Goal: Task Accomplishment & Management: Manage account settings

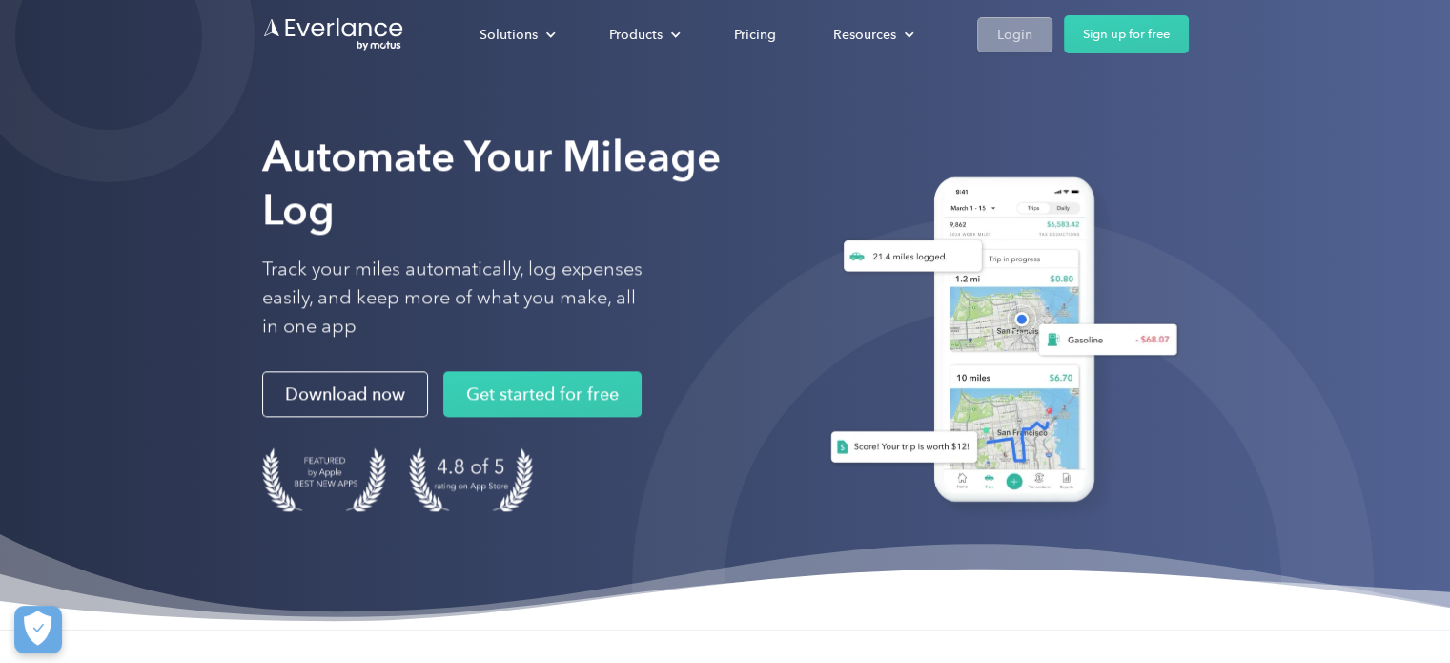
click at [1030, 41] on div "Login" at bounding box center [1014, 35] width 35 height 24
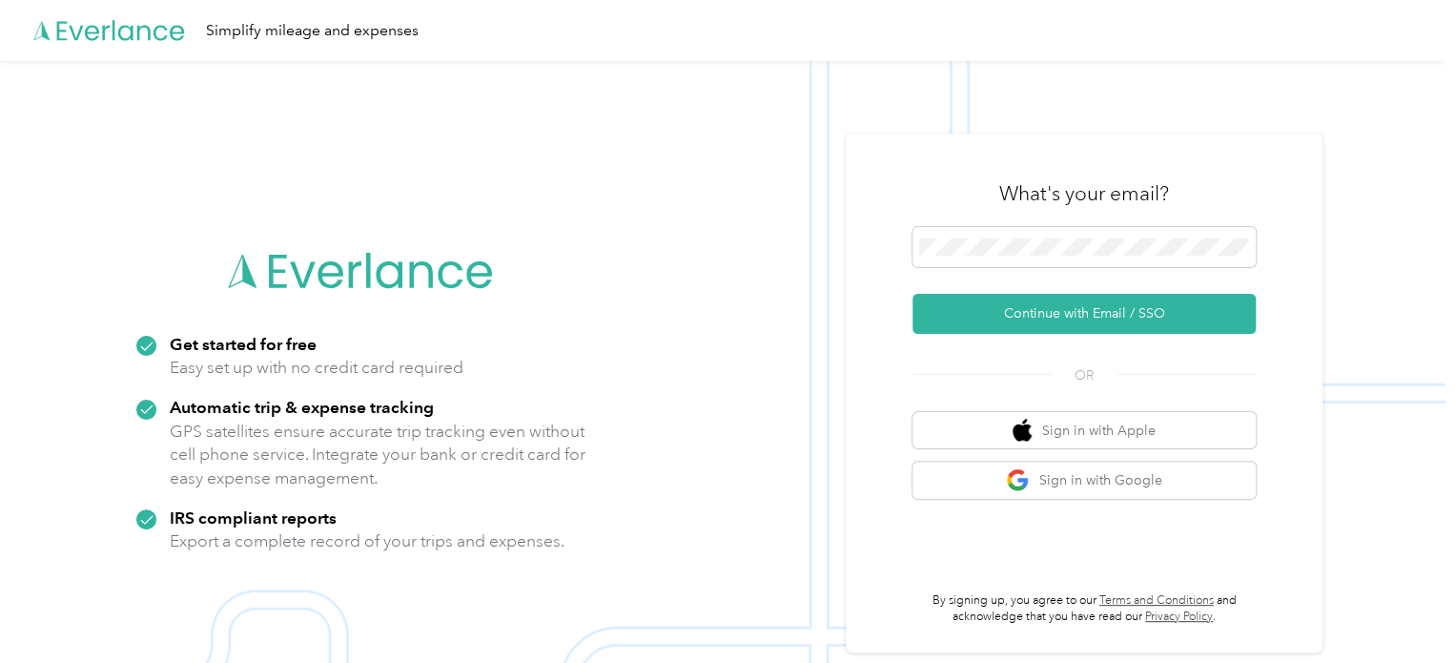
click at [994, 217] on div "What's your email?" at bounding box center [1083, 193] width 343 height 67
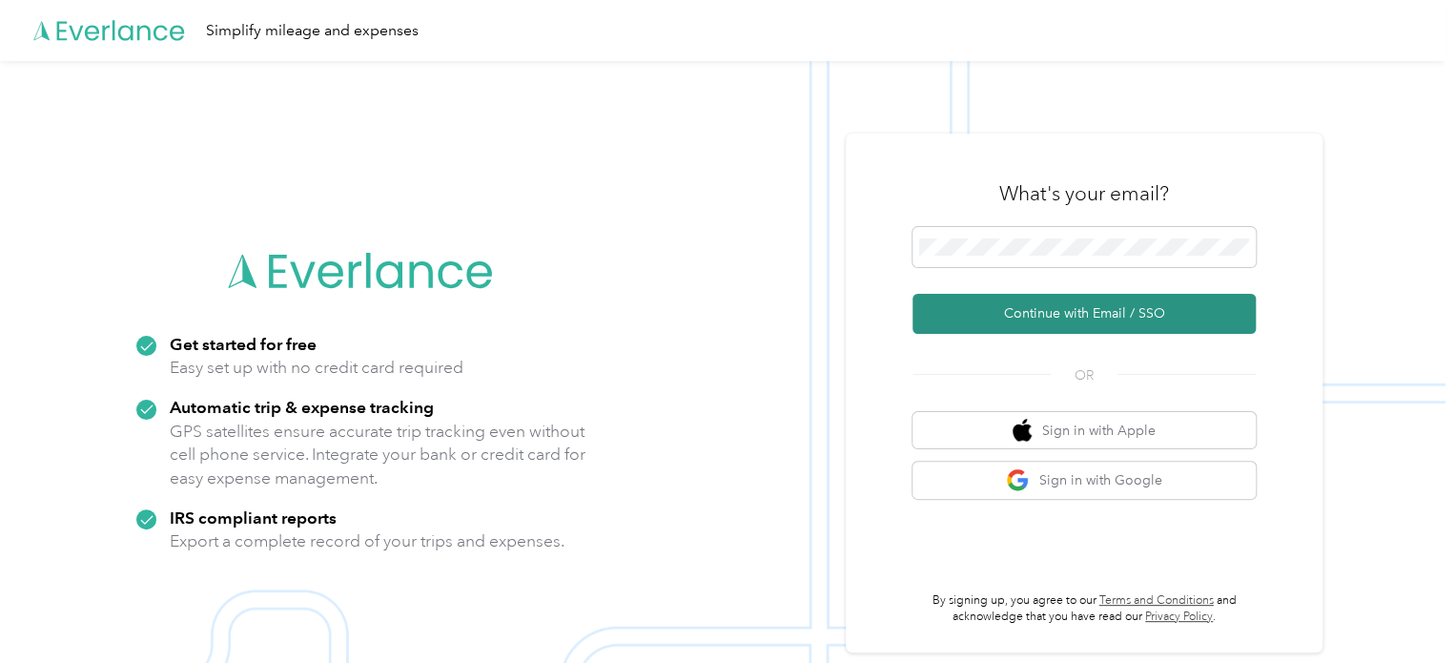
click at [986, 310] on button "Continue with Email / SSO" at bounding box center [1083, 314] width 343 height 40
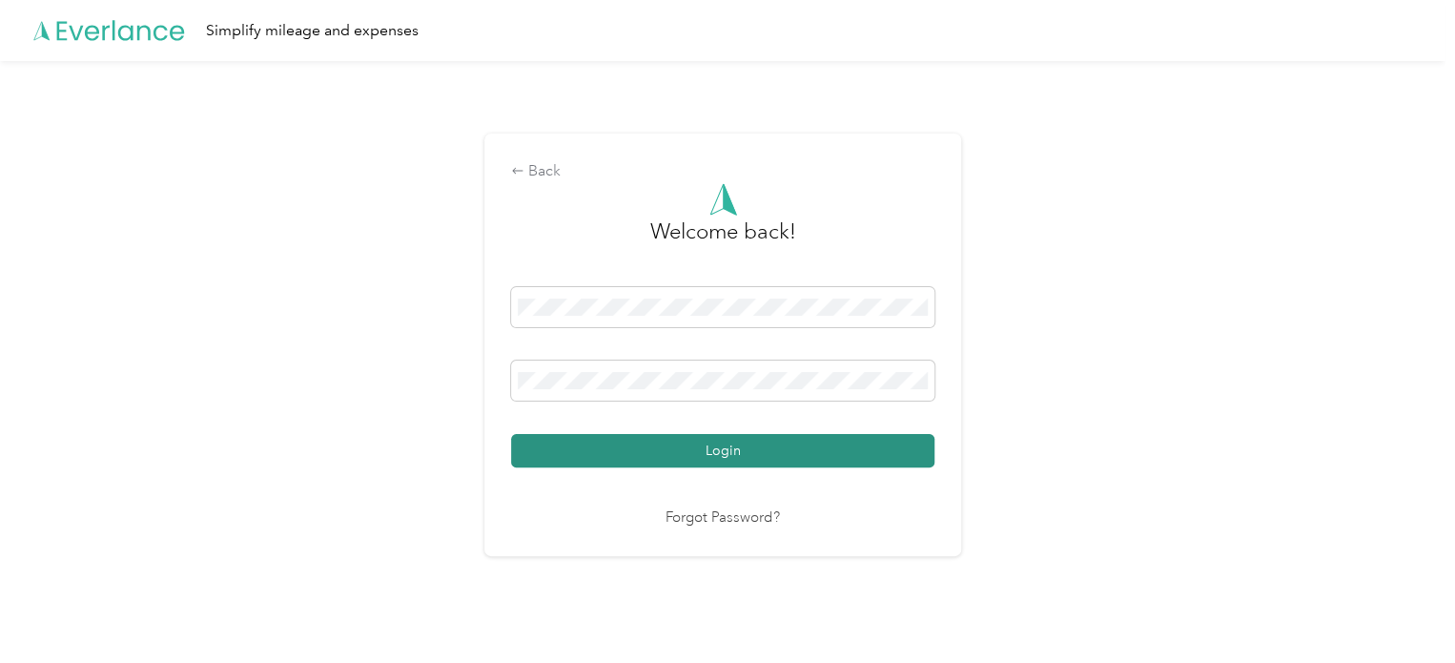
click at [660, 436] on button "Login" at bounding box center [722, 450] width 423 height 33
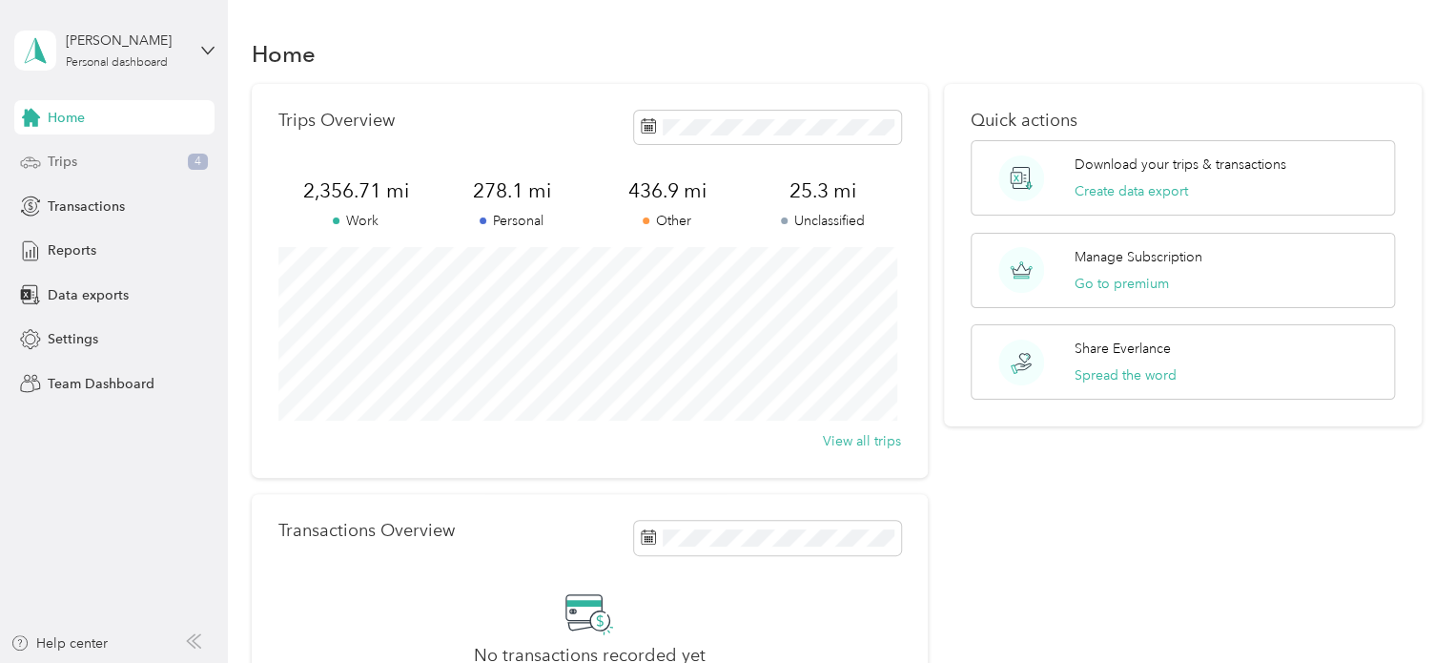
click at [202, 157] on span "4" at bounding box center [198, 161] width 20 height 17
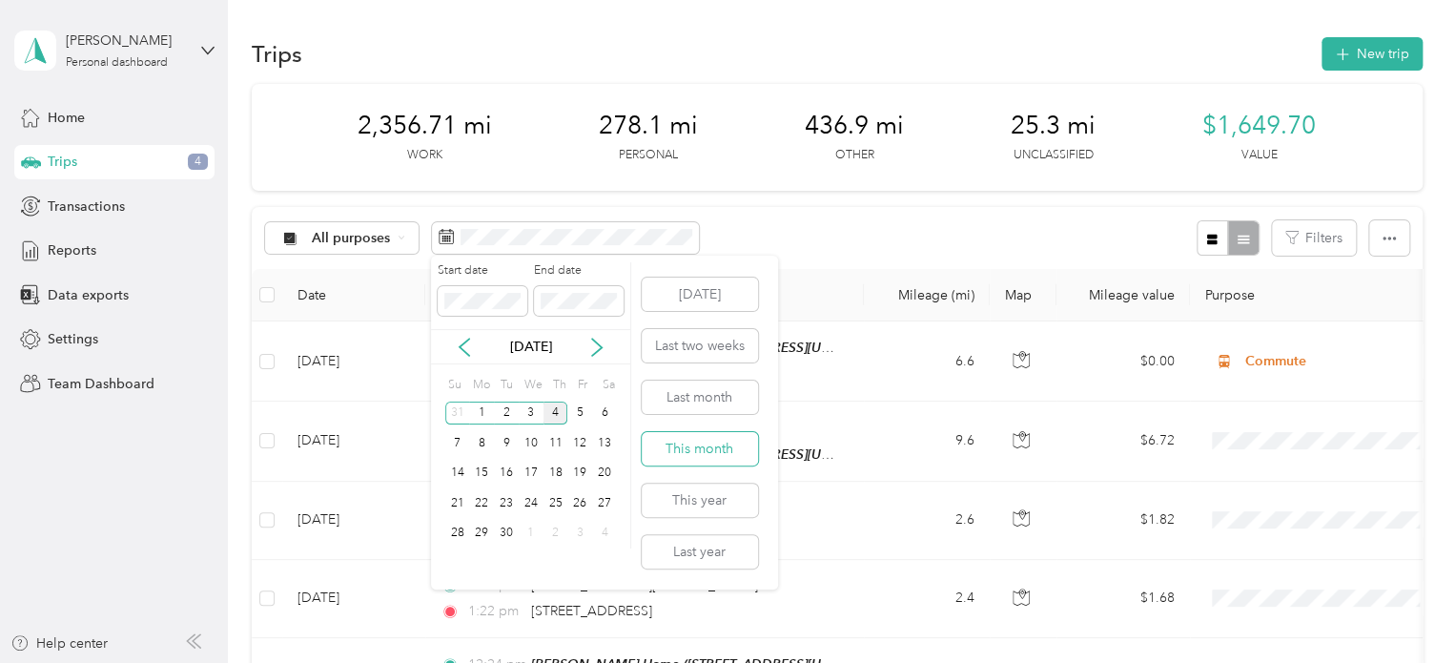
click at [684, 445] on button "This month" at bounding box center [700, 448] width 116 height 33
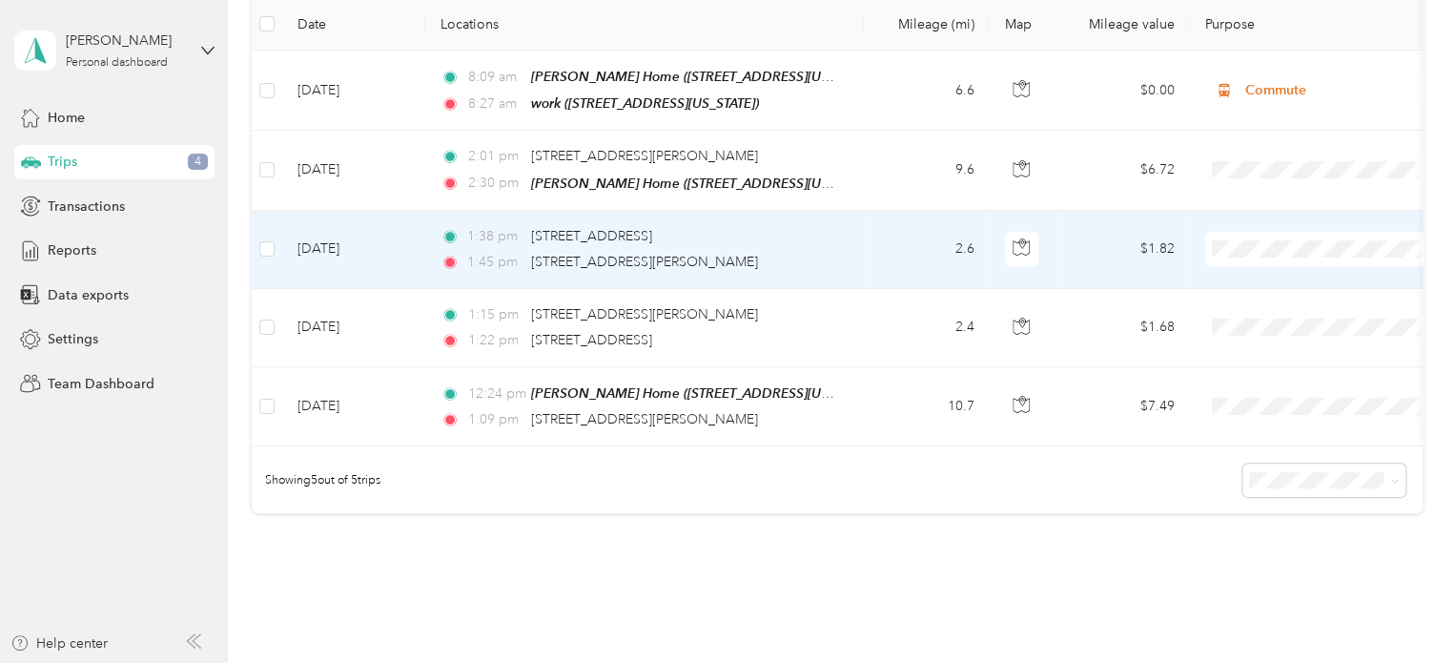
scroll to position [286, 0]
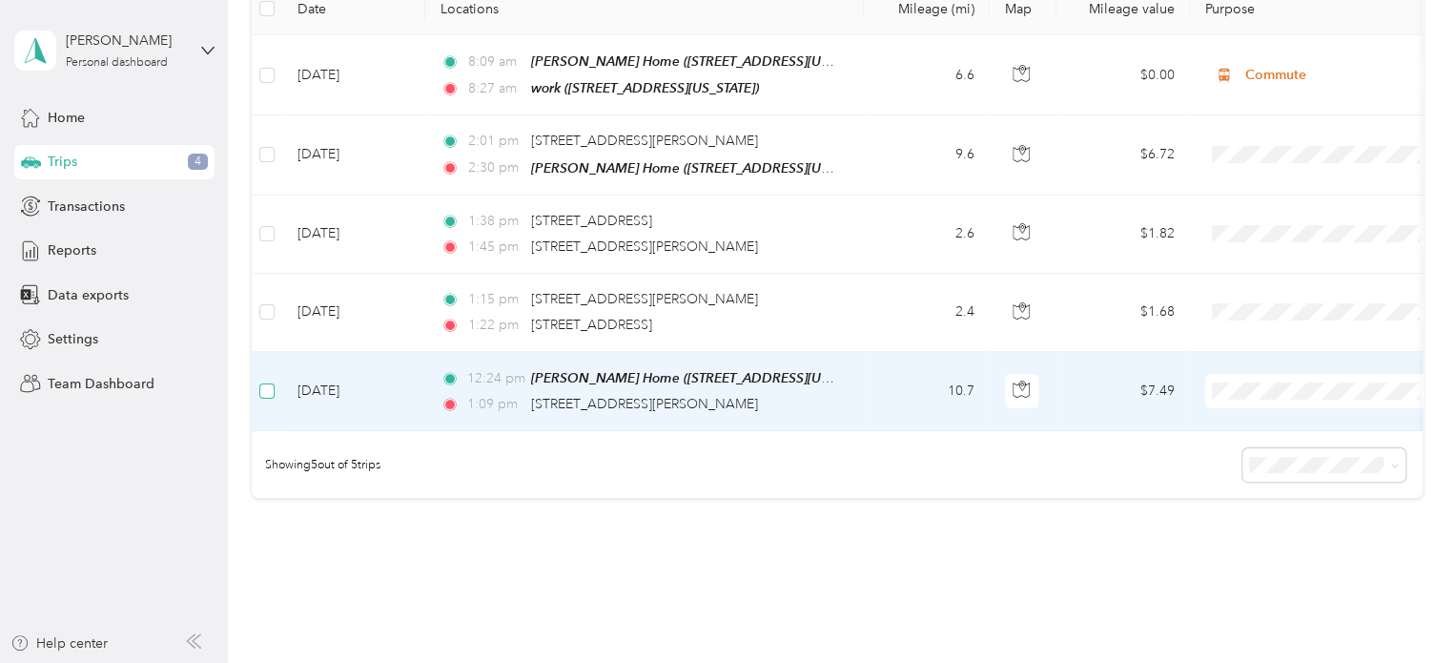
click at [262, 394] on label at bounding box center [266, 390] width 15 height 21
click at [264, 305] on div at bounding box center [734, 331] width 1455 height 663
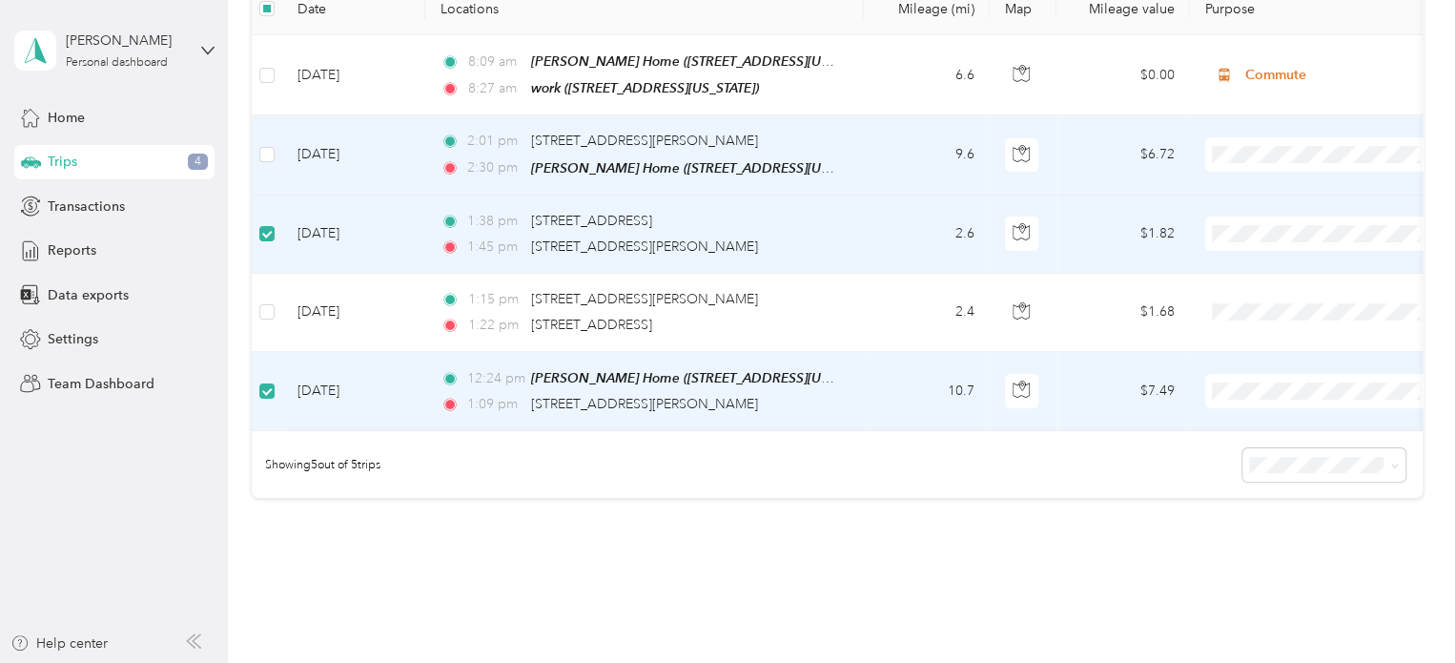
click at [271, 167] on td at bounding box center [267, 154] width 31 height 79
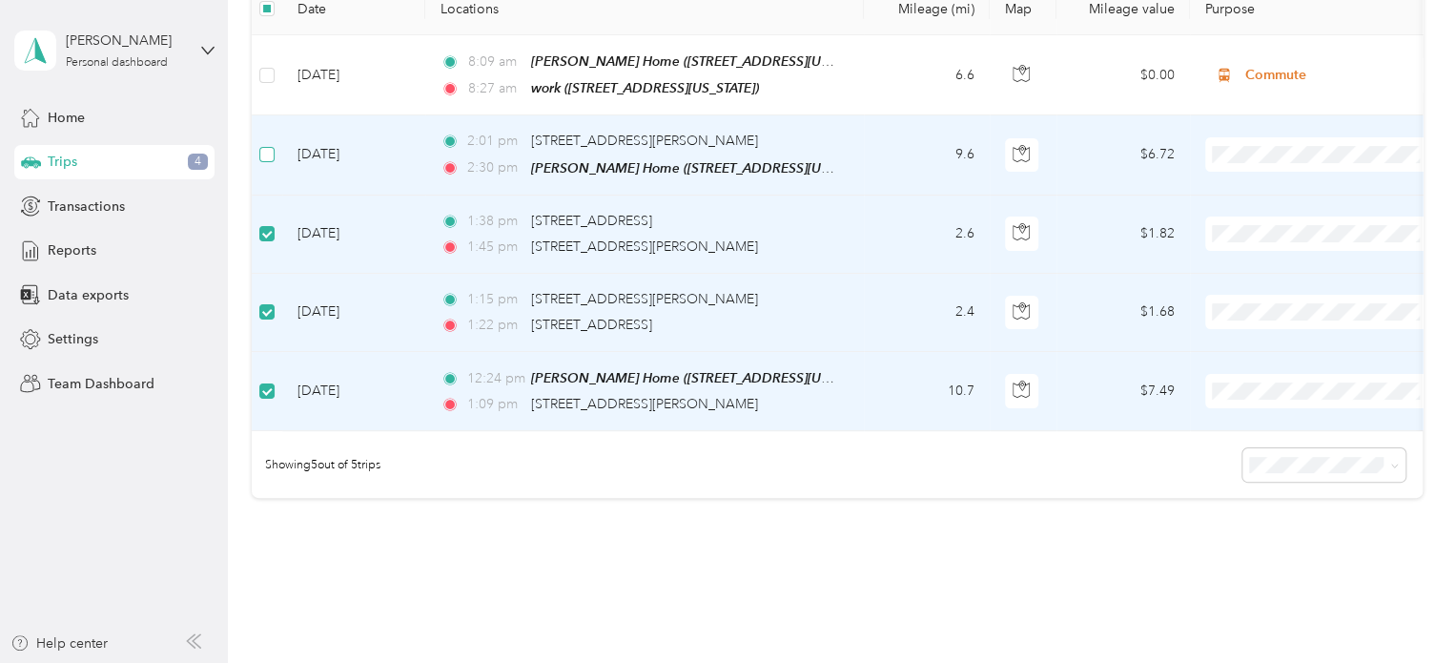
click at [271, 161] on label at bounding box center [266, 154] width 15 height 21
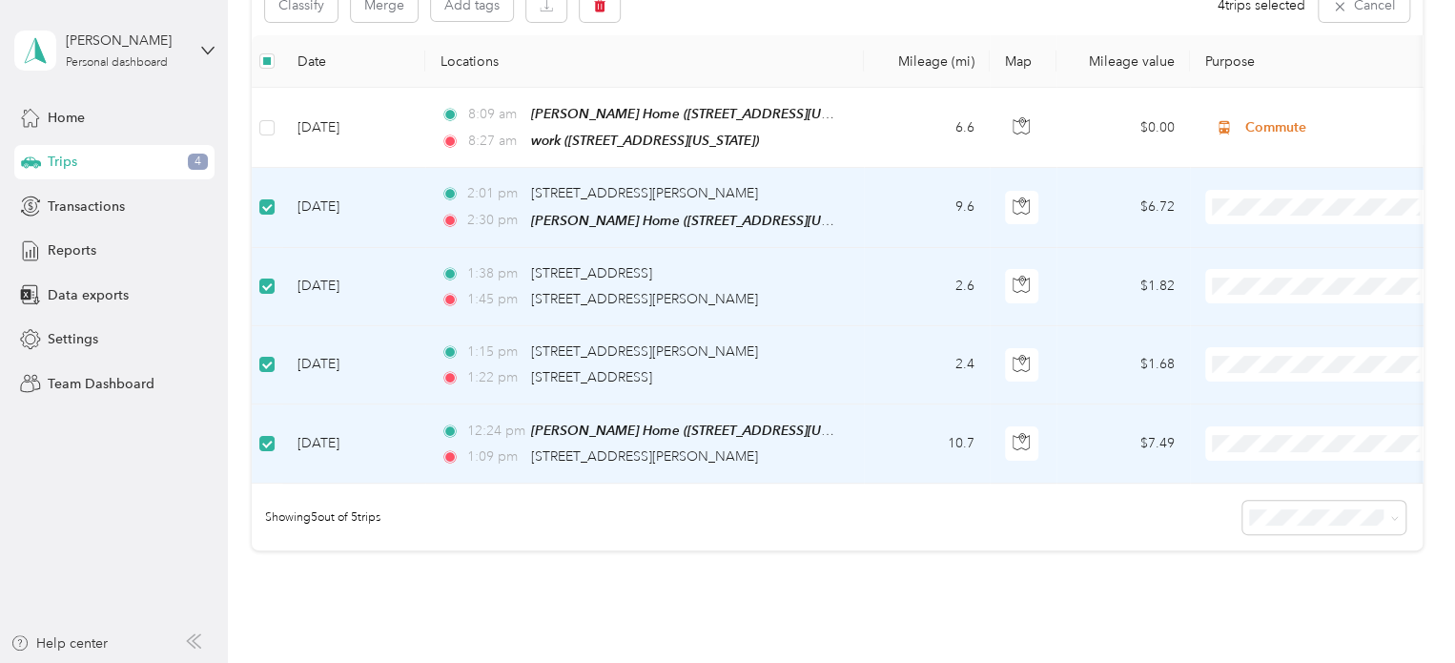
scroll to position [189, 0]
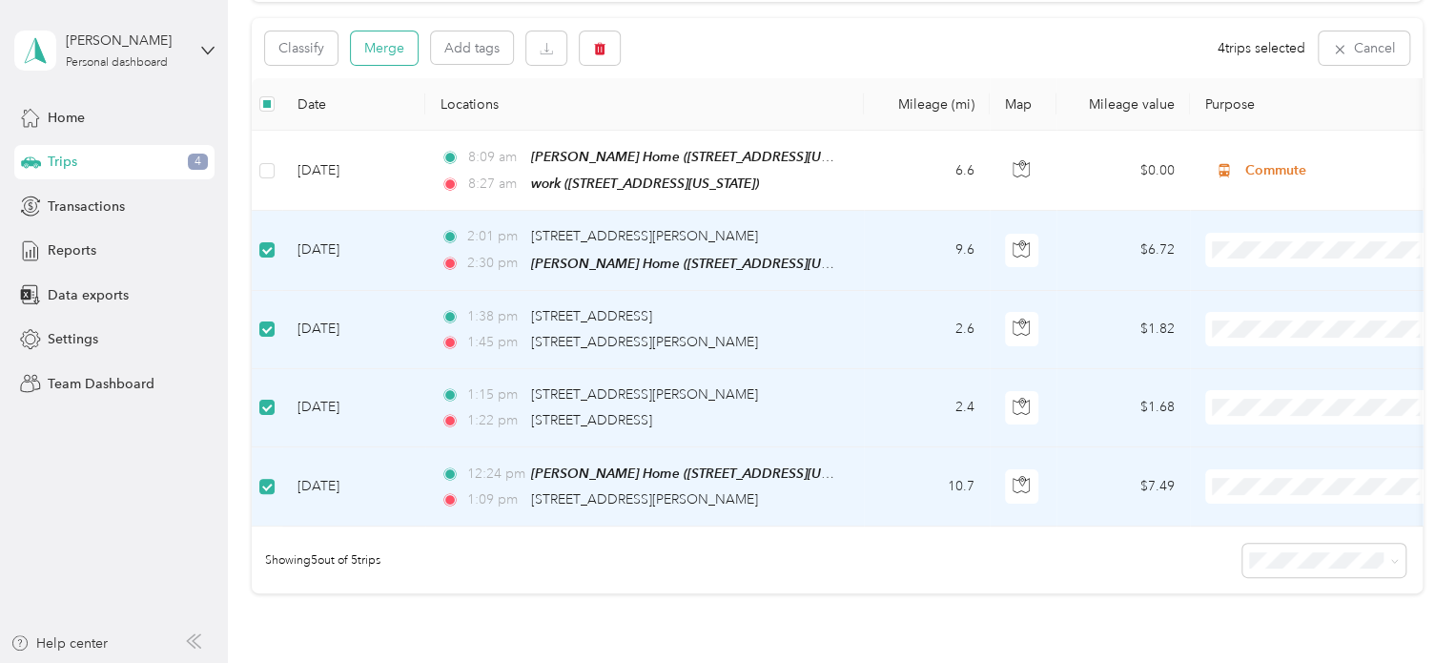
click at [380, 37] on button "Merge" at bounding box center [384, 47] width 67 height 33
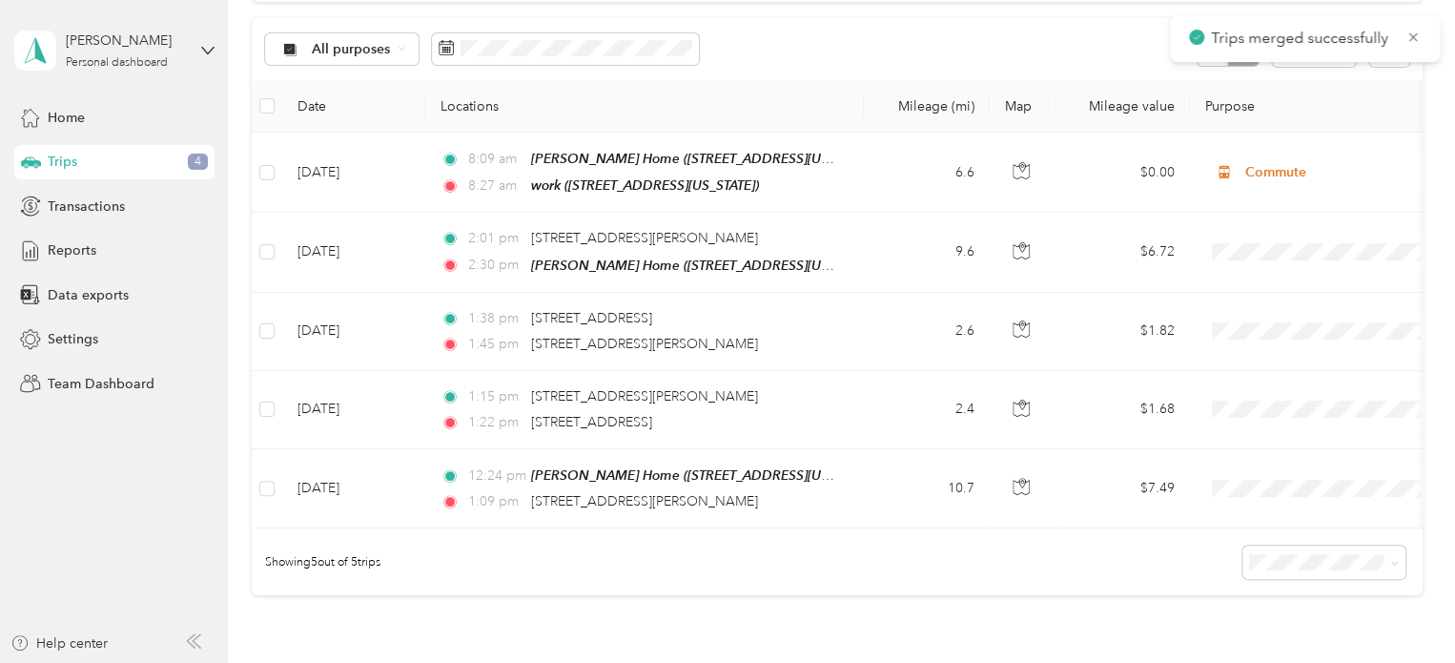
scroll to position [159, 0]
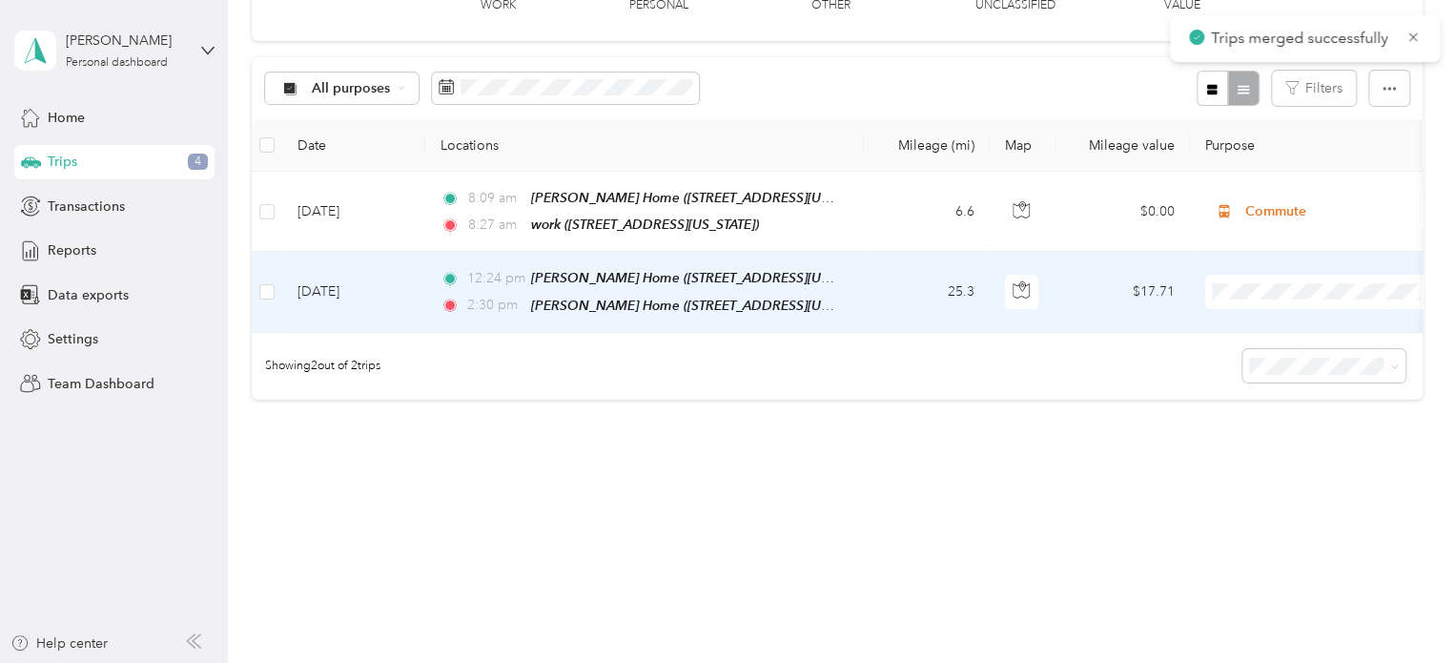
click at [1330, 296] on td at bounding box center [1323, 292] width 267 height 80
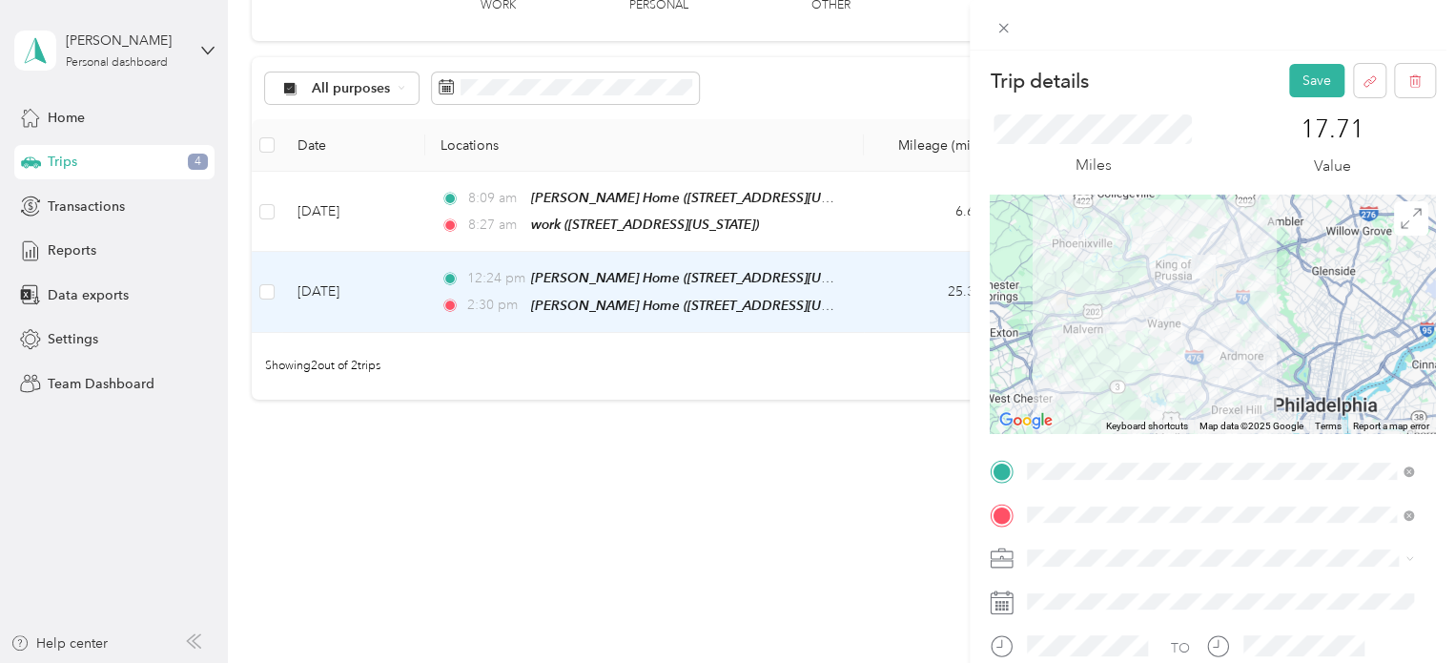
click at [1303, 99] on div "Miles 17.71 Value" at bounding box center [1212, 145] width 445 height 97
click at [1306, 91] on button "Save" at bounding box center [1316, 80] width 55 height 33
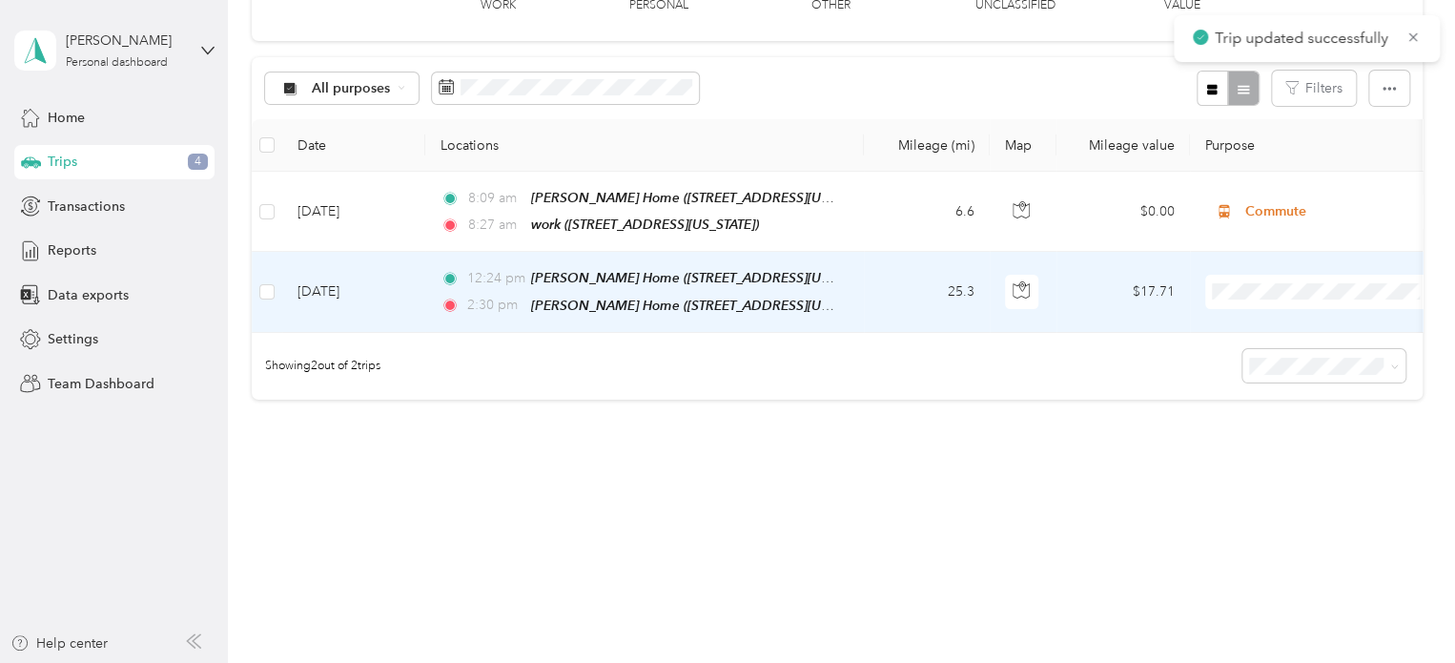
click at [1252, 309] on span "Work" at bounding box center [1340, 314] width 176 height 20
